Goal: Task Accomplishment & Management: Use online tool/utility

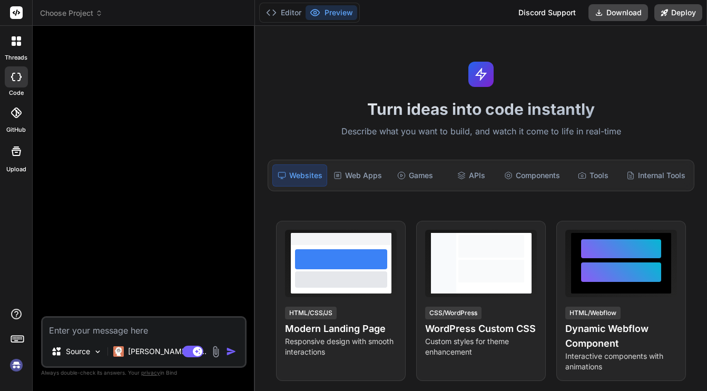
click at [17, 364] on img at bounding box center [16, 365] width 18 height 18
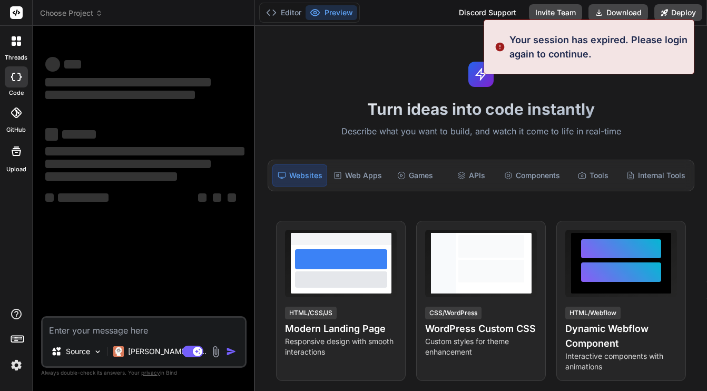
type textarea "x"
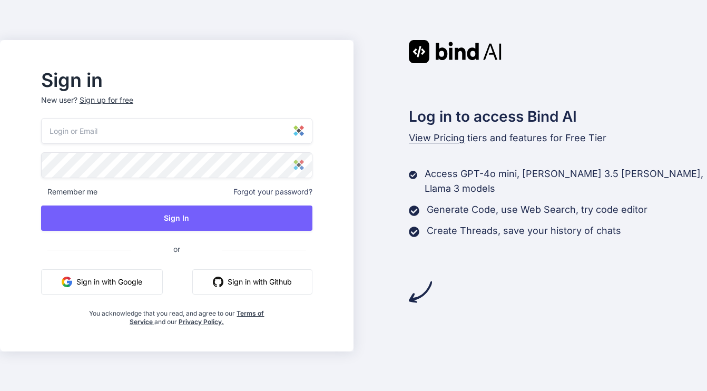
click at [304, 133] on img at bounding box center [298, 130] width 11 height 11
type input "[EMAIL_ADDRESS][DOMAIN_NAME]"
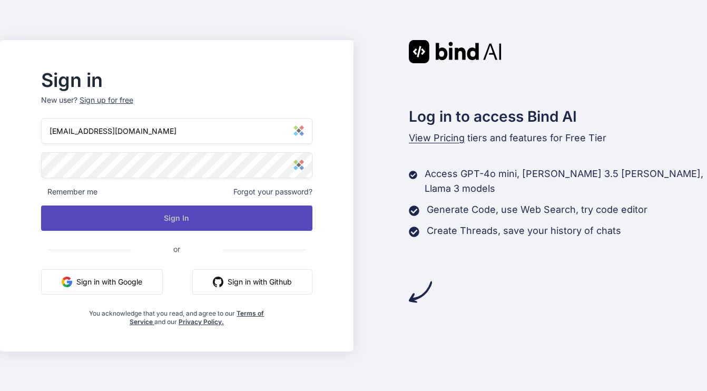
click at [269, 213] on button "Sign In" at bounding box center [176, 217] width 271 height 25
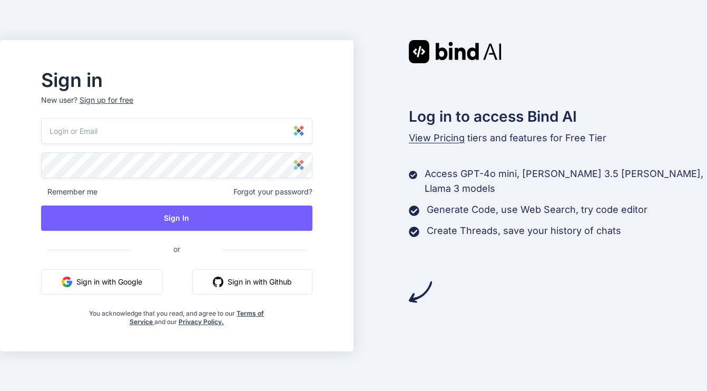
click at [304, 134] on img at bounding box center [298, 130] width 11 height 11
type input "webmaster@thechristianchain.org"
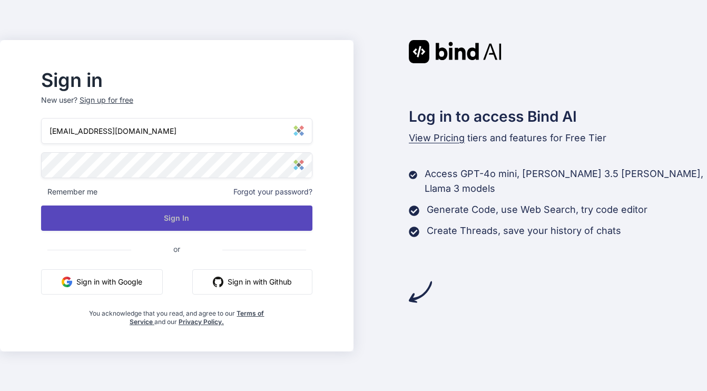
click at [206, 220] on button "Sign In" at bounding box center [176, 217] width 271 height 25
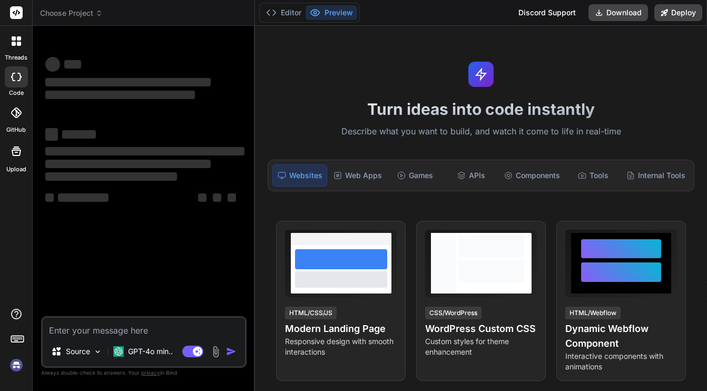
type textarea "x"
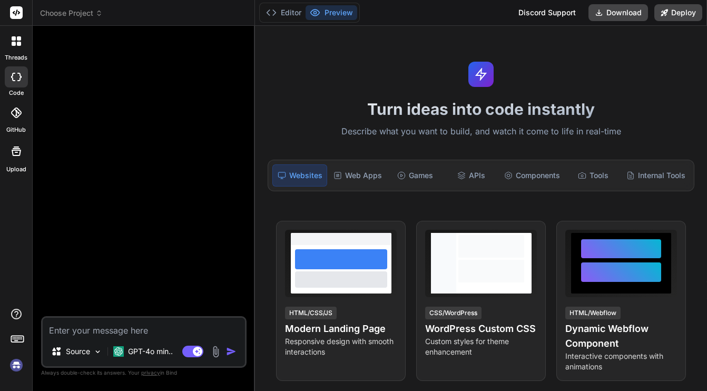
click at [18, 367] on img at bounding box center [16, 365] width 18 height 18
click at [96, 11] on icon at bounding box center [98, 12] width 7 height 7
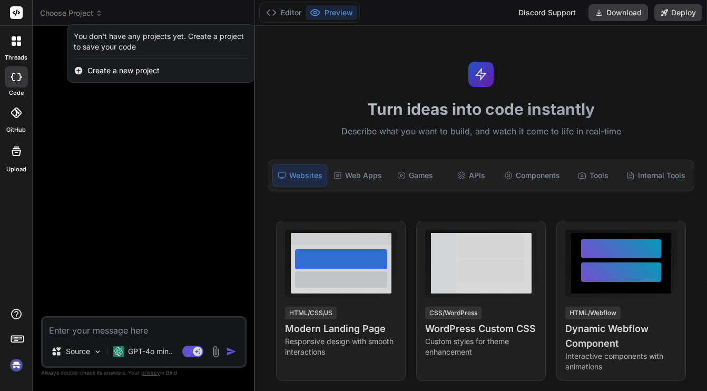
click at [50, 49] on div at bounding box center [353, 195] width 707 height 391
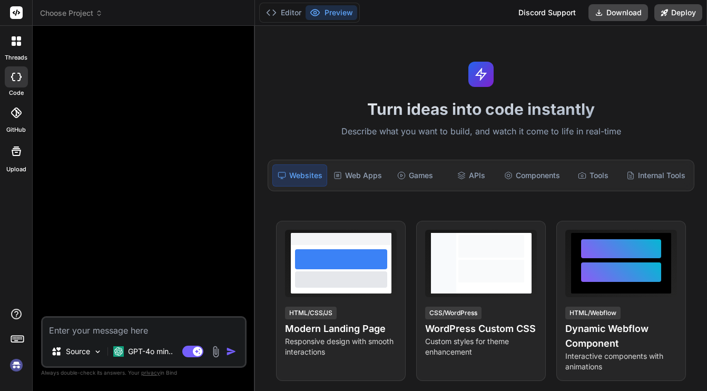
click at [22, 82] on div at bounding box center [16, 76] width 23 height 21
click at [15, 368] on img at bounding box center [16, 365] width 18 height 18
click at [149, 204] on div at bounding box center [144, 175] width 203 height 282
click at [86, 11] on span "Choose Project" at bounding box center [71, 13] width 63 height 11
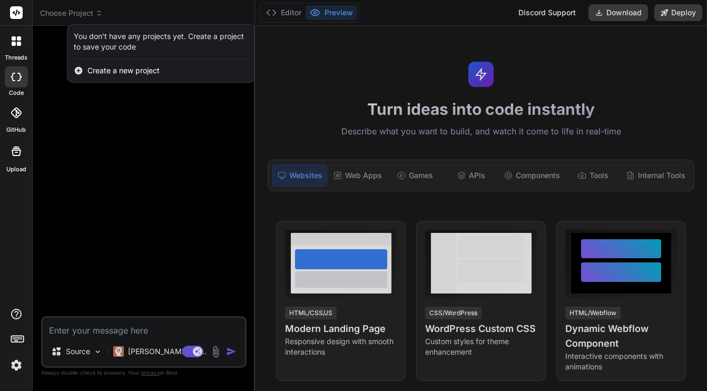
click at [91, 202] on div at bounding box center [353, 195] width 707 height 391
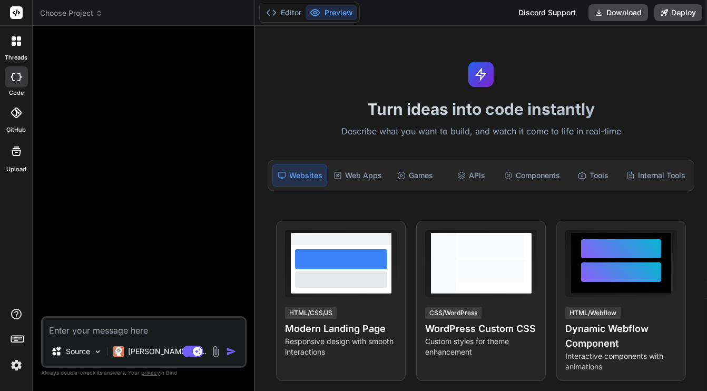
click at [21, 366] on img at bounding box center [16, 365] width 18 height 18
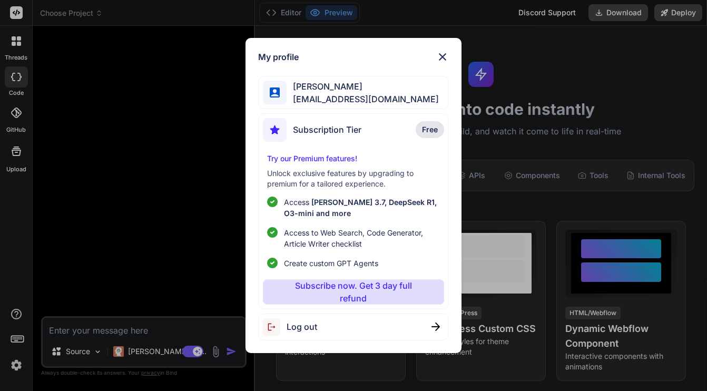
click at [443, 58] on img at bounding box center [442, 57] width 13 height 13
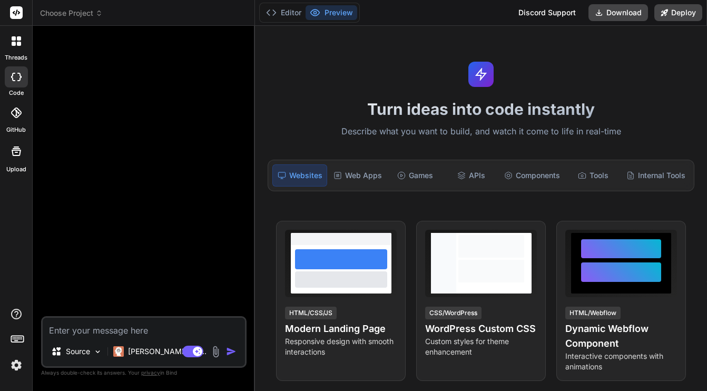
click at [87, 14] on span "Choose Project" at bounding box center [71, 13] width 63 height 11
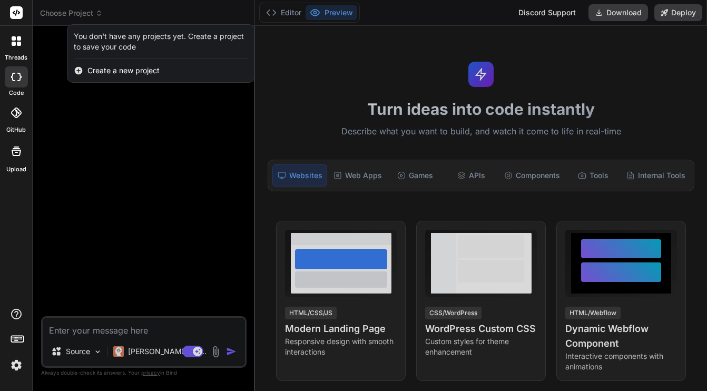
click at [16, 78] on icon at bounding box center [16, 77] width 11 height 8
type textarea "x"
click at [90, 145] on div at bounding box center [353, 195] width 707 height 391
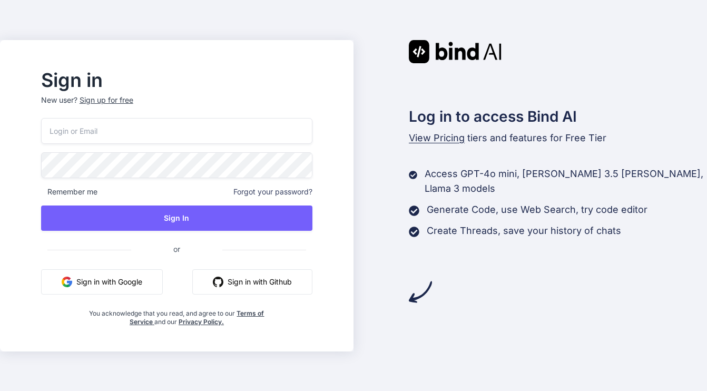
click at [279, 128] on input "email" at bounding box center [176, 131] width 271 height 26
type input "[EMAIL_ADDRESS][DOMAIN_NAME]"
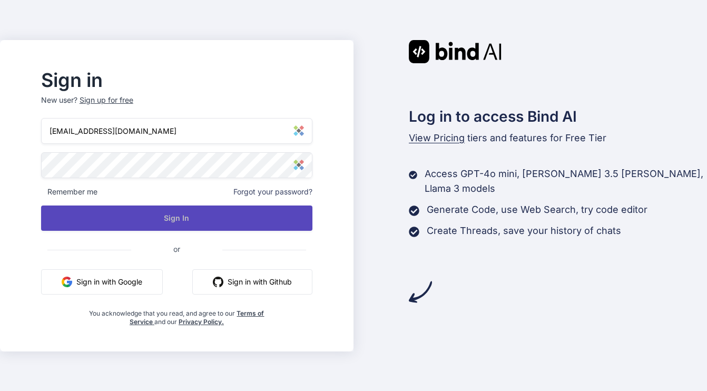
click at [206, 222] on button "Sign In" at bounding box center [176, 217] width 271 height 25
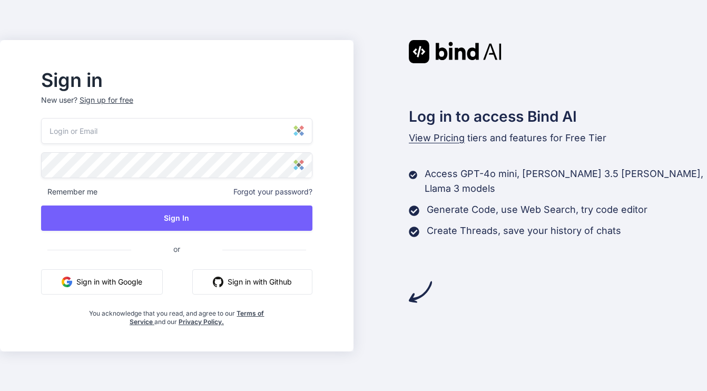
click at [214, 129] on input "email" at bounding box center [176, 131] width 271 height 26
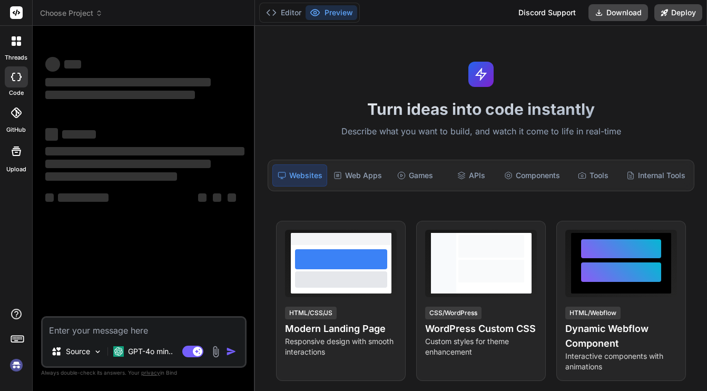
type textarea "x"
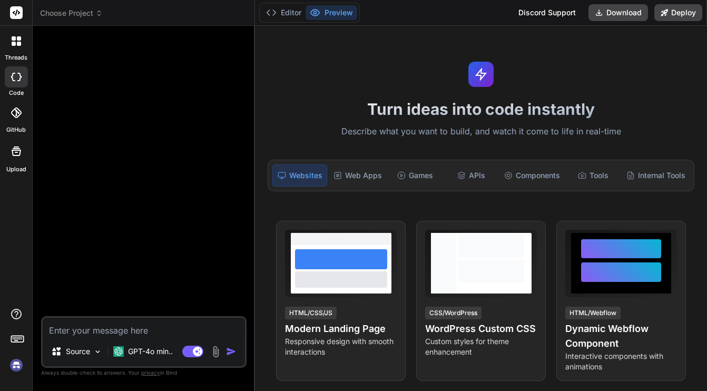
click at [84, 13] on span "Choose Project" at bounding box center [71, 13] width 63 height 11
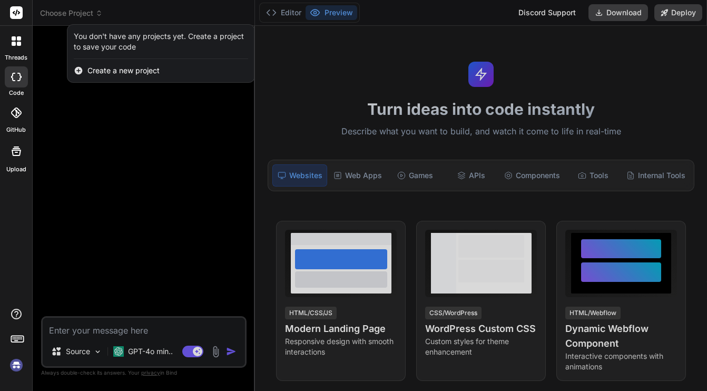
click at [21, 112] on div at bounding box center [16, 112] width 23 height 23
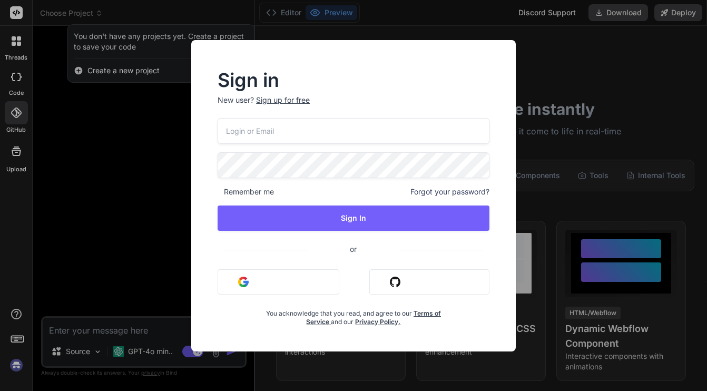
click at [245, 132] on input "email" at bounding box center [354, 131] width 272 height 26
type input "[EMAIL_ADDRESS][DOMAIN_NAME]"
click at [476, 134] on img at bounding box center [475, 130] width 11 height 11
click at [476, 131] on img at bounding box center [475, 130] width 11 height 11
click at [454, 132] on input "[EMAIL_ADDRESS][DOMAIN_NAME]" at bounding box center [354, 131] width 272 height 26
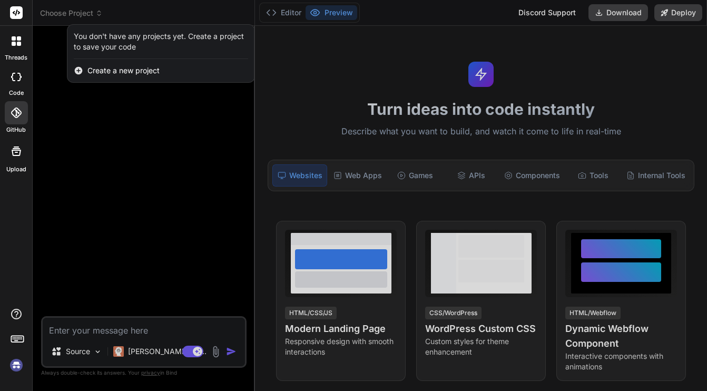
click at [128, 152] on div at bounding box center [353, 195] width 707 height 391
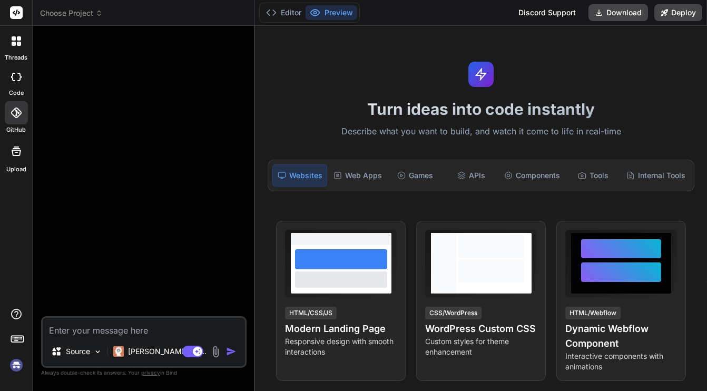
click at [92, 12] on span "Choose Project" at bounding box center [71, 13] width 63 height 11
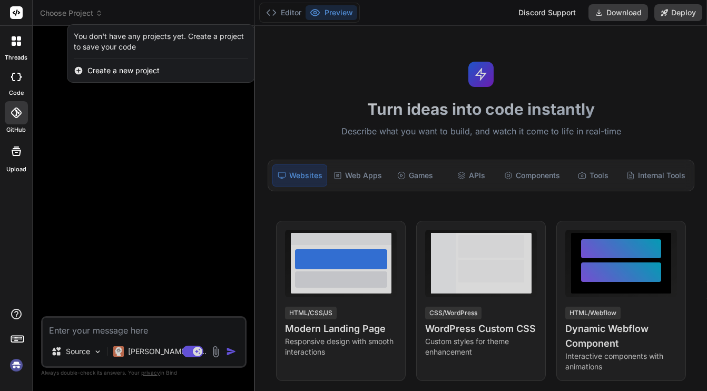
click at [92, 12] on div at bounding box center [353, 195] width 707 height 391
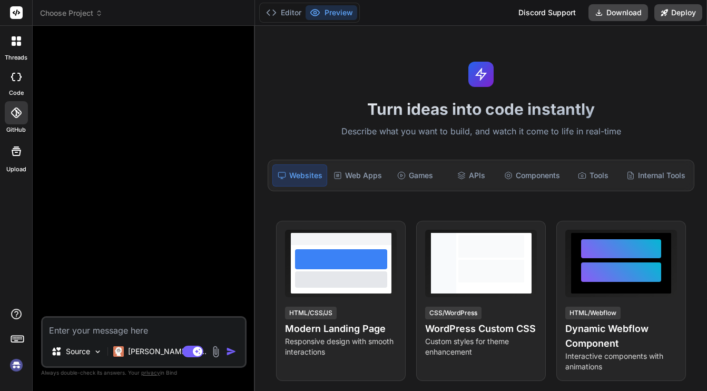
click at [16, 366] on img at bounding box center [16, 365] width 18 height 18
click at [68, 13] on span "Choose Project" at bounding box center [71, 13] width 63 height 11
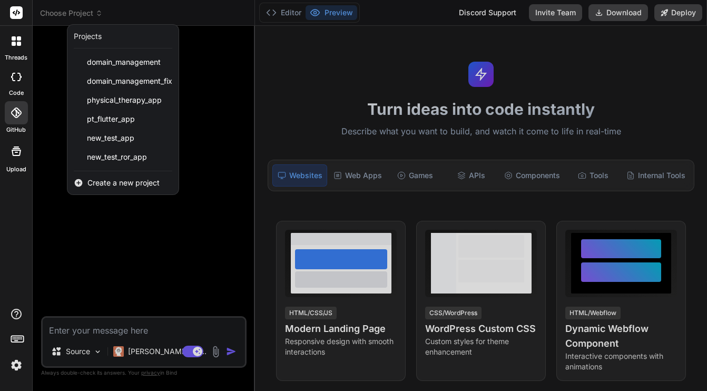
click at [15, 78] on icon at bounding box center [16, 77] width 11 height 8
type textarea "x"
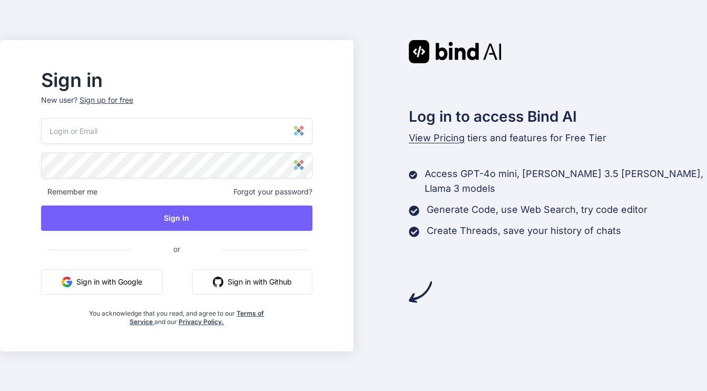
click at [290, 130] on input "email" at bounding box center [176, 131] width 271 height 26
type input "[EMAIL_ADDRESS][DOMAIN_NAME]"
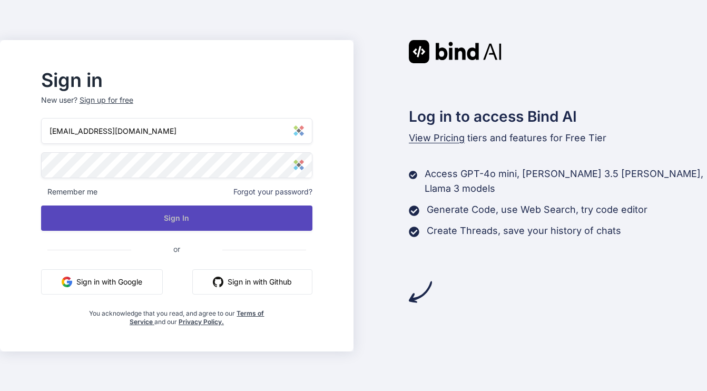
click at [194, 213] on button "Sign In" at bounding box center [176, 217] width 271 height 25
